Goal: Information Seeking & Learning: Learn about a topic

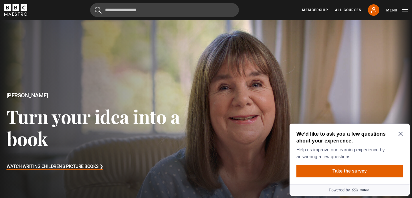
click at [399, 134] on icon "Close Maze Prompt" at bounding box center [401, 134] width 5 height 5
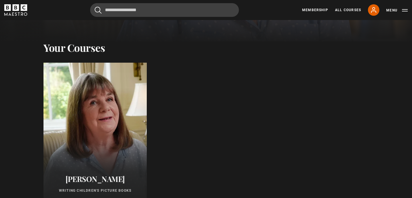
scroll to position [258, 0]
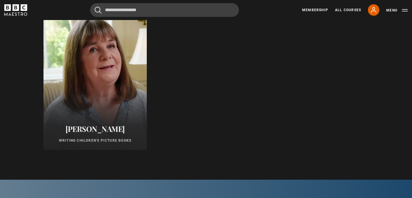
click at [120, 87] on div at bounding box center [95, 81] width 114 height 151
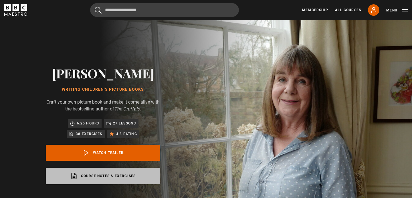
click at [126, 175] on link "Course notes & exercises opens in a new tab" at bounding box center [103, 176] width 115 height 17
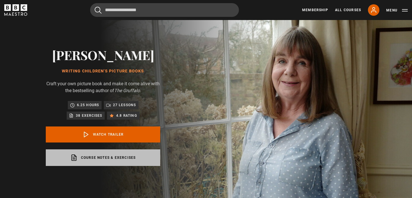
scroll to position [22, 0]
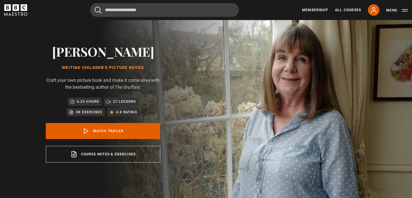
click at [78, 100] on p "6.25 hours" at bounding box center [88, 102] width 22 height 6
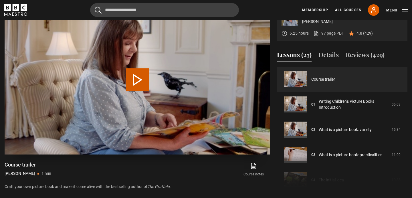
scroll to position [251, 0]
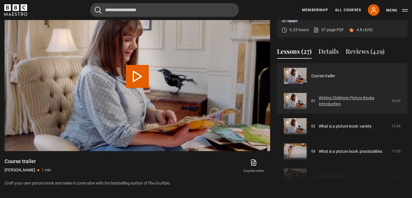
click at [325, 103] on link "Writing Children's Picture Books Introduction" at bounding box center [354, 101] width 70 height 12
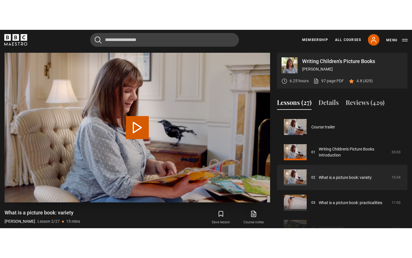
scroll to position [25, 0]
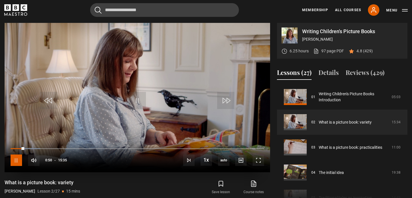
click at [15, 160] on span "Video Player" at bounding box center [16, 160] width 11 height 11
click at [15, 163] on span "Video Player" at bounding box center [16, 160] width 11 height 11
click at [13, 162] on span "Video Player" at bounding box center [16, 160] width 11 height 11
click at [134, 98] on span "Video Player" at bounding box center [137, 100] width 17 height 17
click at [256, 160] on span "Video Player" at bounding box center [258, 160] width 11 height 11
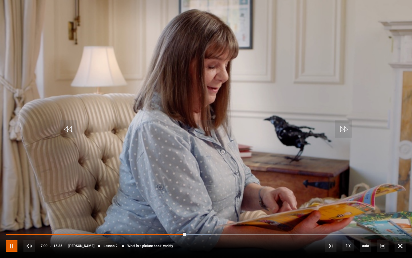
click at [9, 198] on span "Video Player" at bounding box center [11, 245] width 11 height 11
drag, startPoint x: 159, startPoint y: 146, endPoint x: 182, endPoint y: 148, distance: 23.8
click at [173, 147] on video-js "Video Player is loading. Play Lesson What is a picture book: variety 10s Skip B…" at bounding box center [206, 129] width 412 height 258
click at [205, 130] on span "Video Player" at bounding box center [206, 128] width 17 height 17
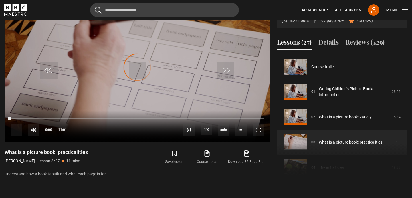
scroll to position [50, 0]
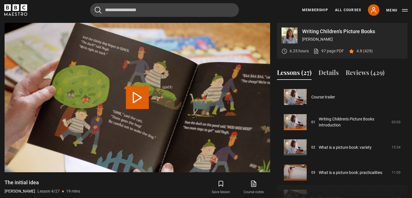
scroll to position [76, 0]
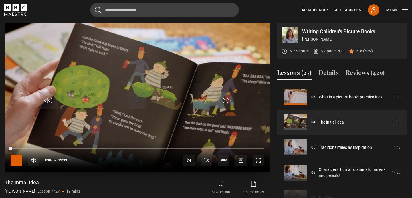
click at [17, 160] on span "Video Player" at bounding box center [16, 160] width 11 height 11
